Goal: Find specific page/section

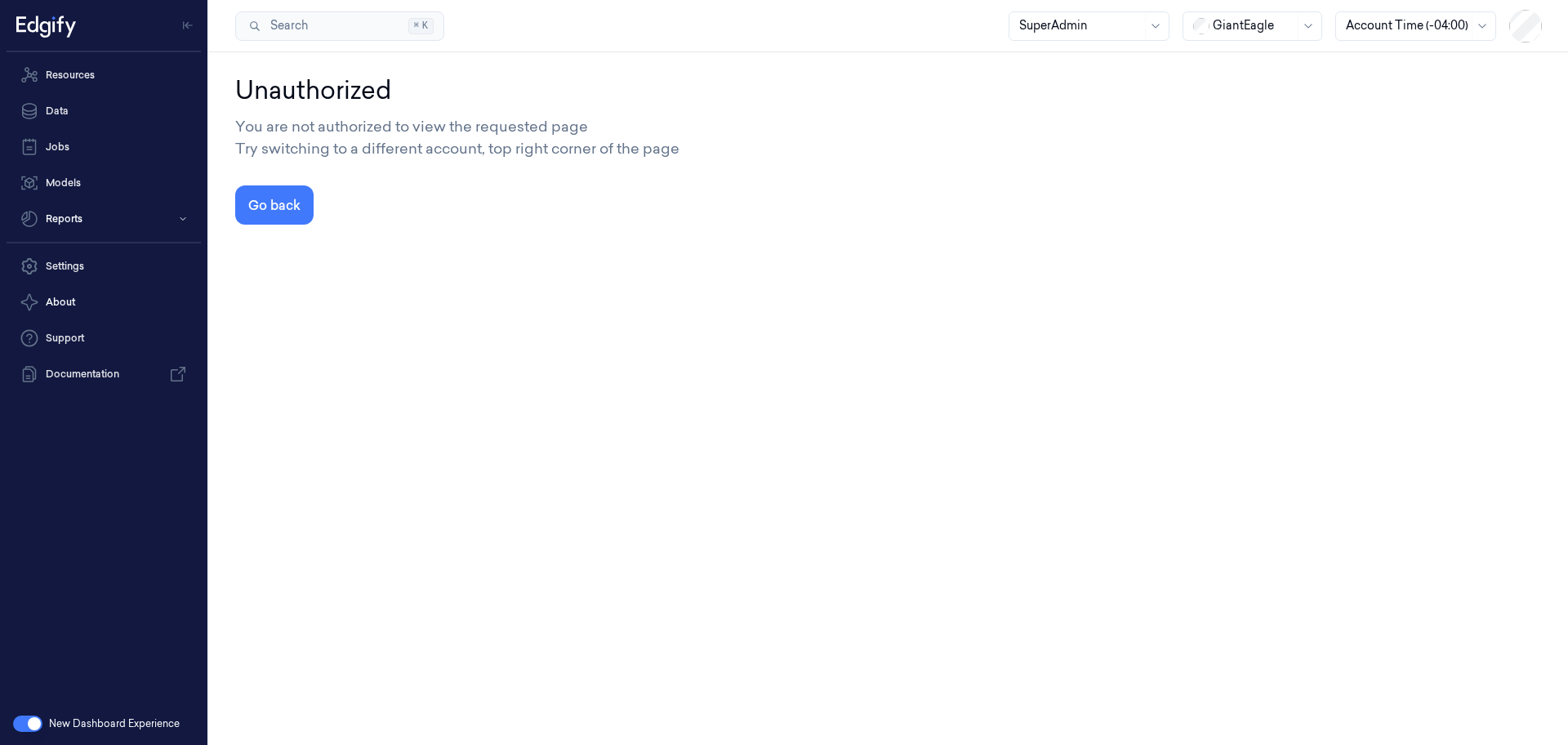
click at [1255, 27] on div at bounding box center [1253, 26] width 82 height 17
click at [1239, 69] on div "DollarGeneral" at bounding box center [1243, 62] width 101 height 17
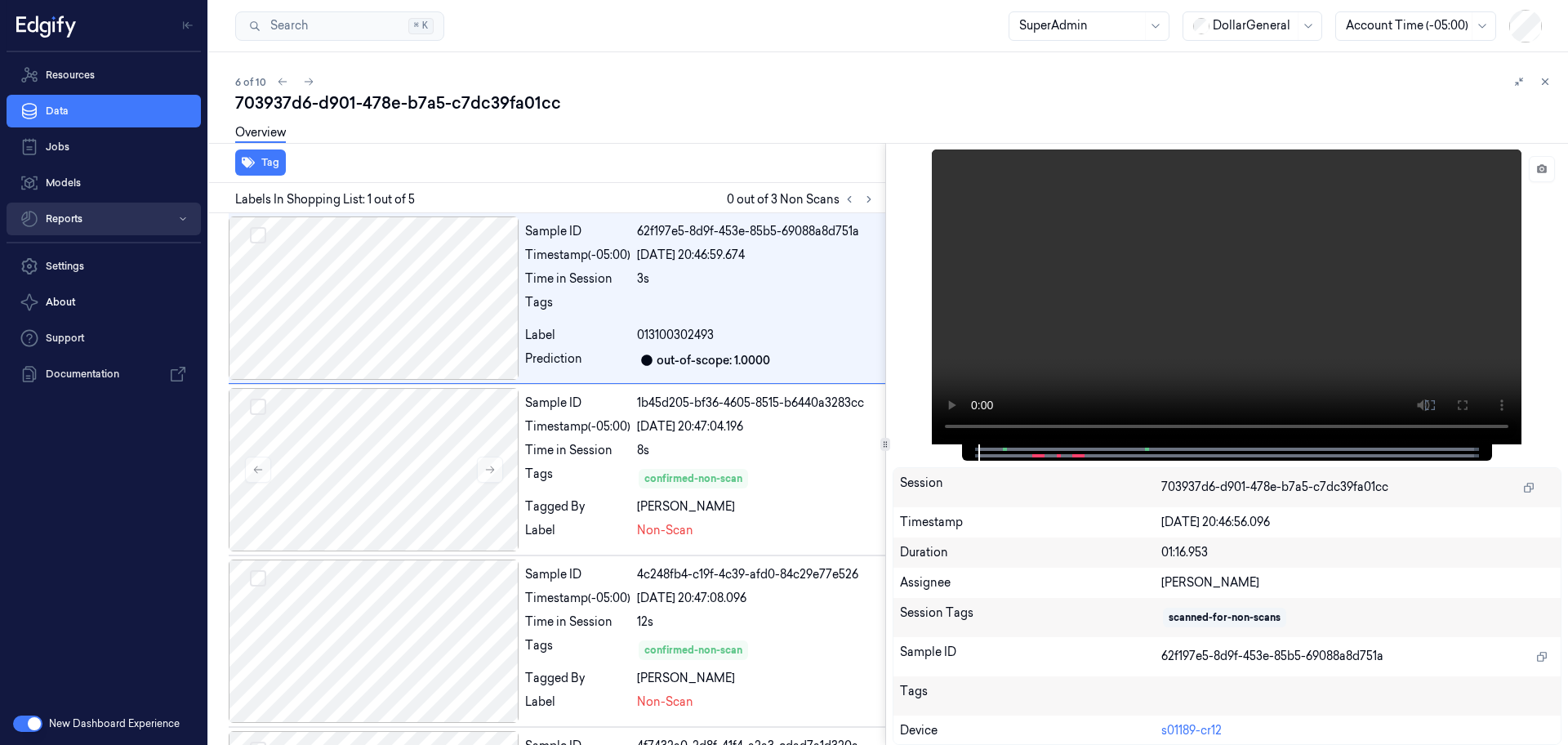
click at [115, 224] on button "Reports" at bounding box center [104, 218] width 195 height 32
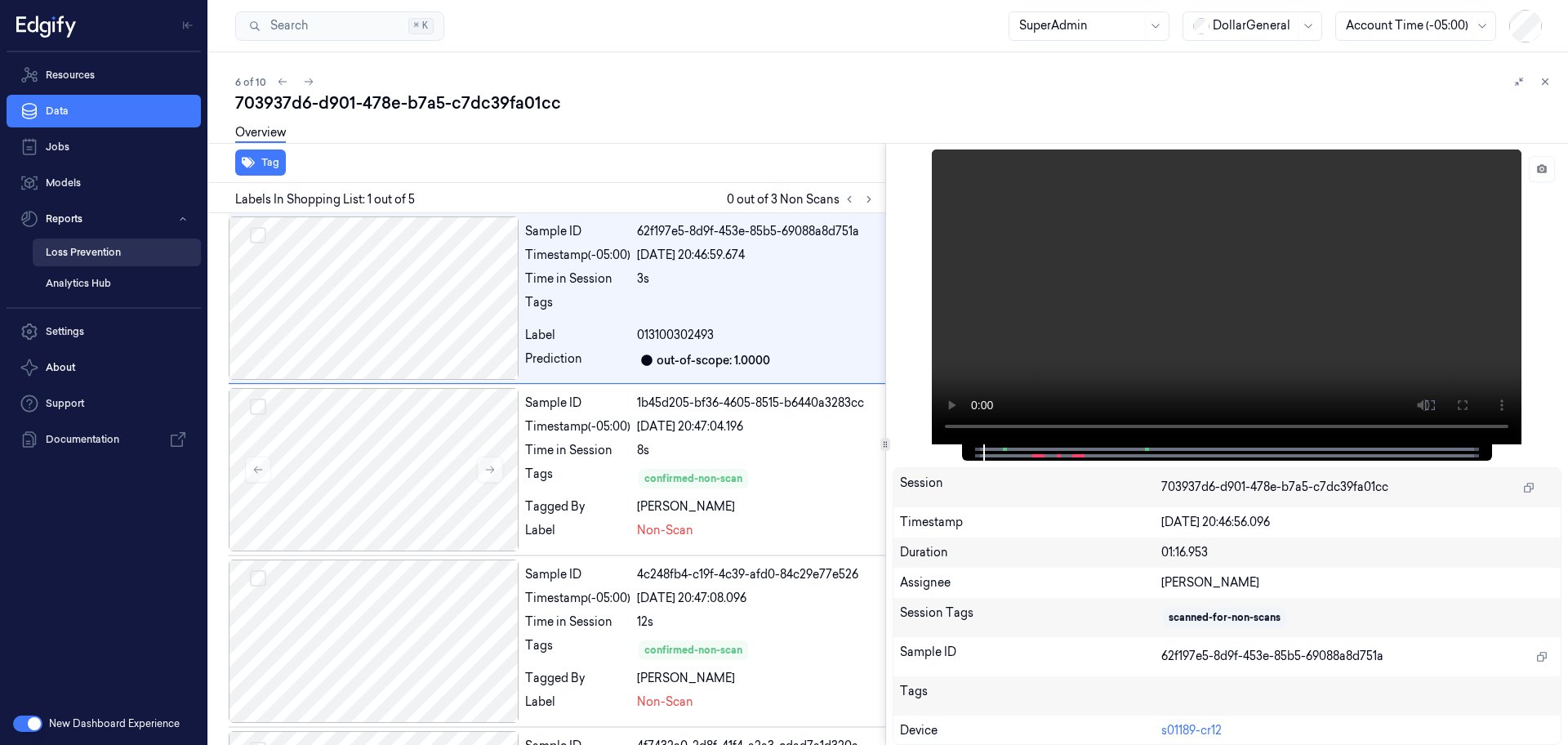
click at [97, 253] on link "Loss Prevention" at bounding box center [117, 252] width 168 height 27
